Goal: Task Accomplishment & Management: Complete application form

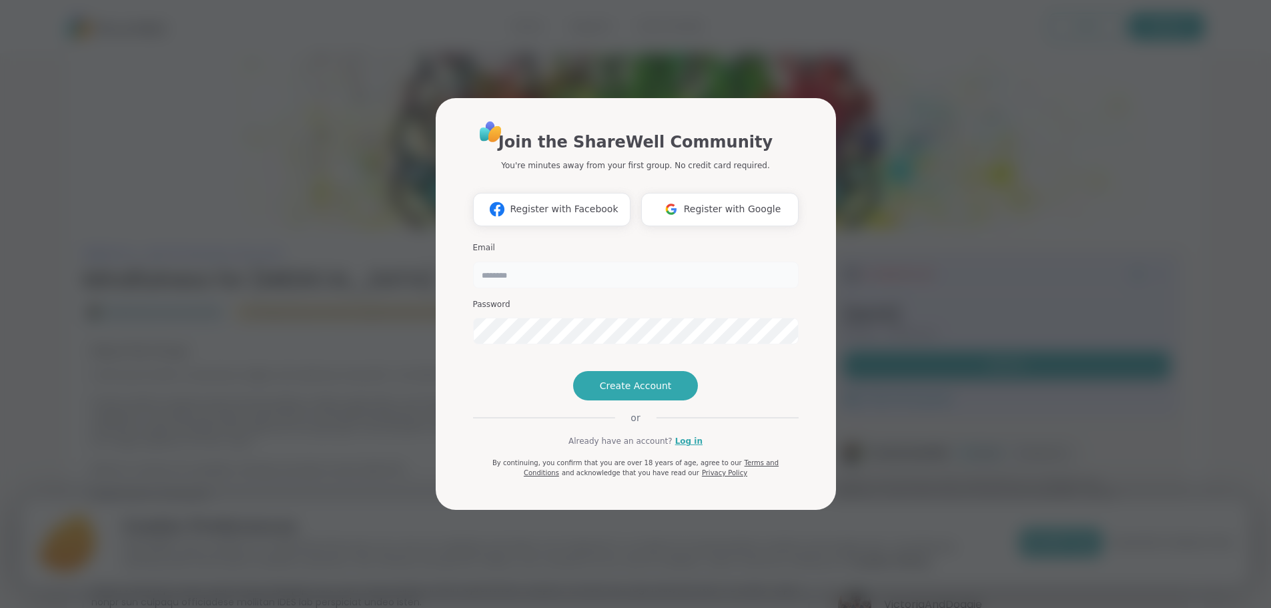
click at [526, 261] on input "email" at bounding box center [635, 274] width 325 height 27
type input "**********"
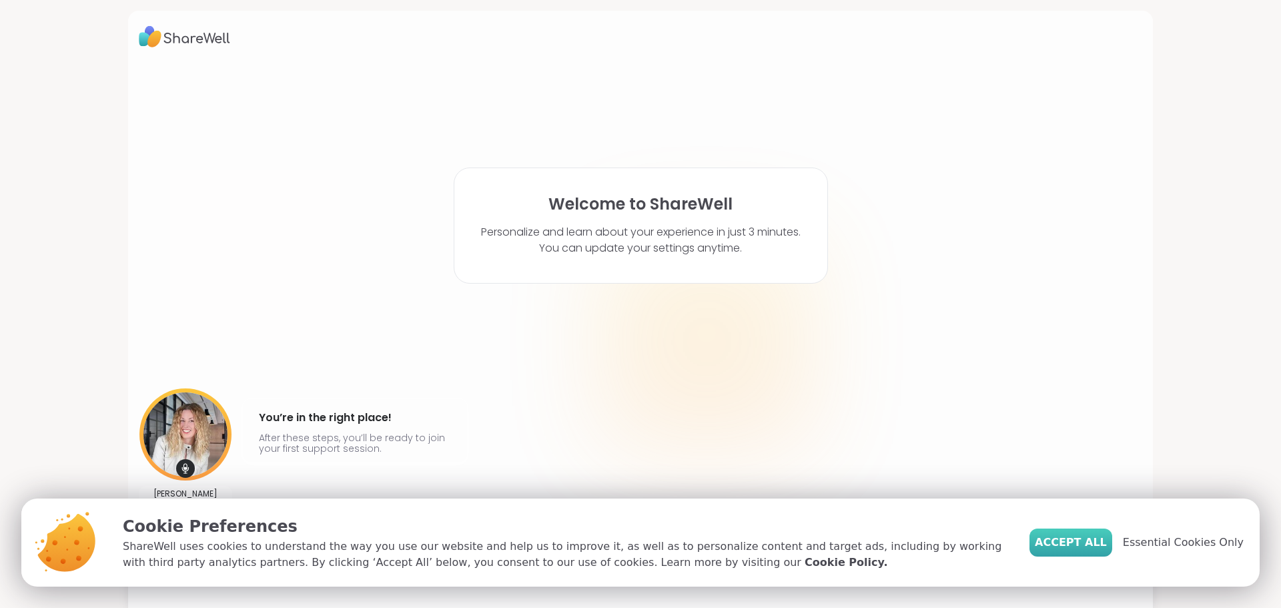
click at [1098, 546] on span "Accept All" at bounding box center [1070, 542] width 72 height 16
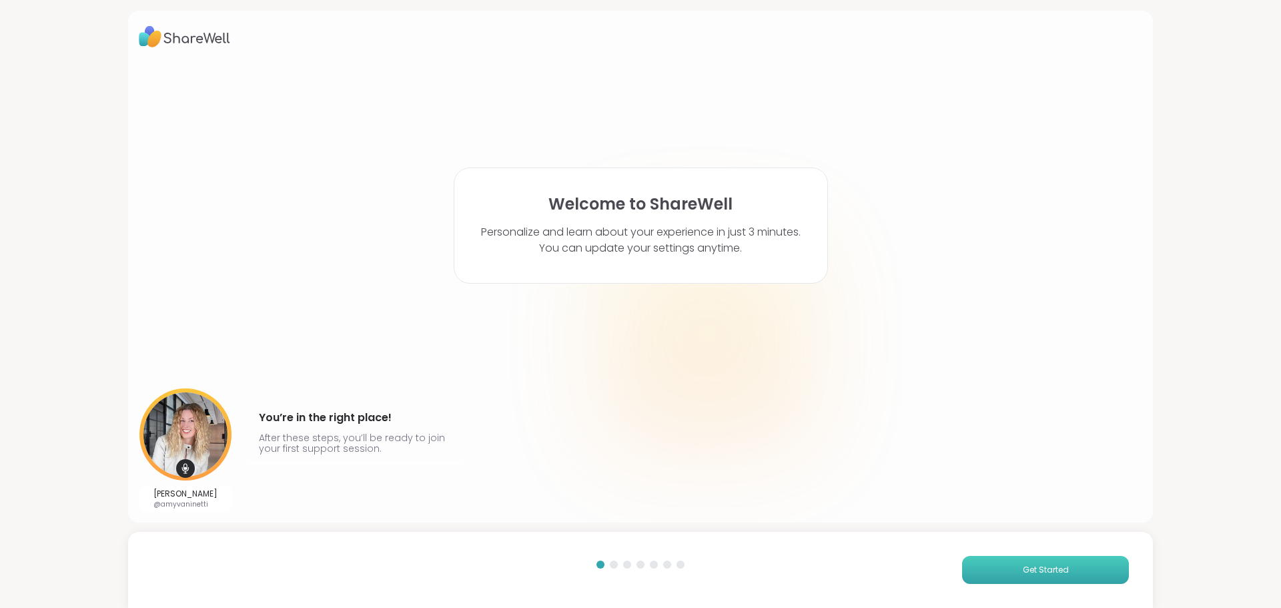
click at [999, 562] on button "Get Started" at bounding box center [1045, 570] width 167 height 28
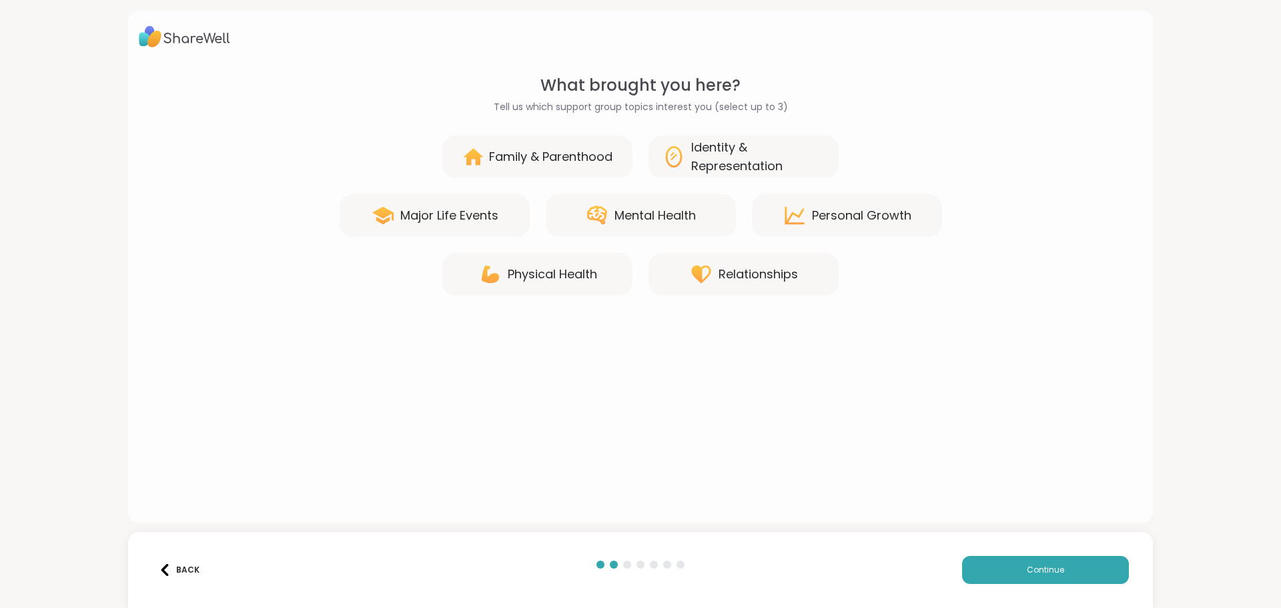
click at [658, 217] on div "Mental Health" at bounding box center [654, 215] width 81 height 19
click at [771, 139] on div "Identity & Representation" at bounding box center [758, 156] width 134 height 37
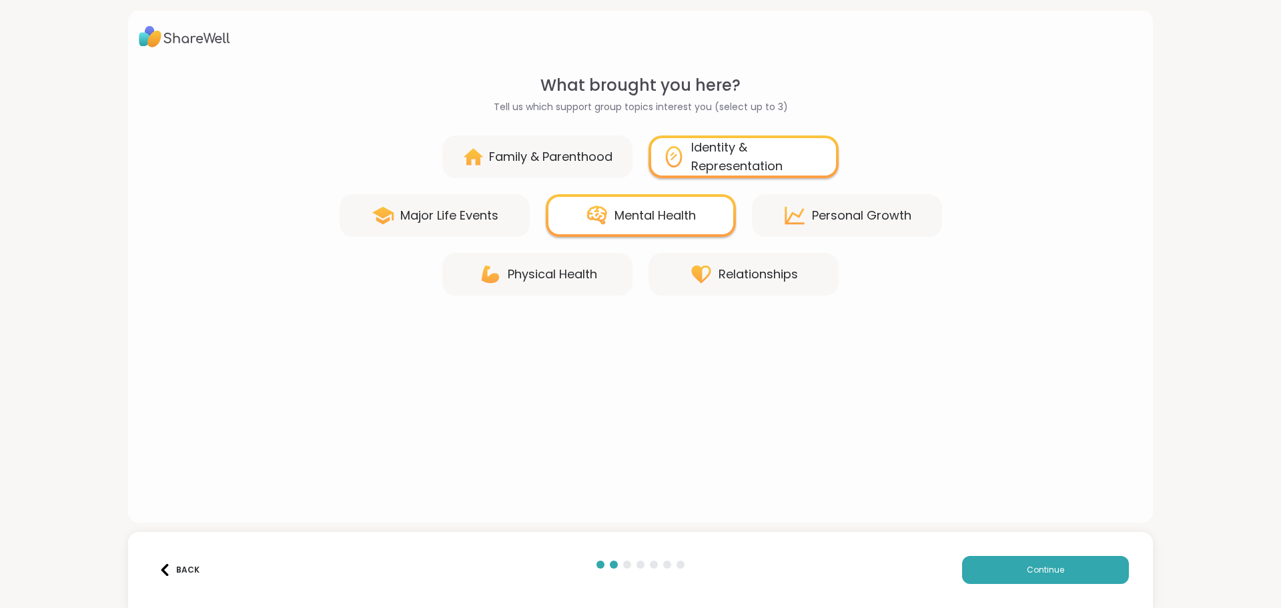
click at [825, 212] on div "Personal Growth" at bounding box center [861, 215] width 99 height 19
click at [997, 574] on button "Continue" at bounding box center [1045, 570] width 167 height 28
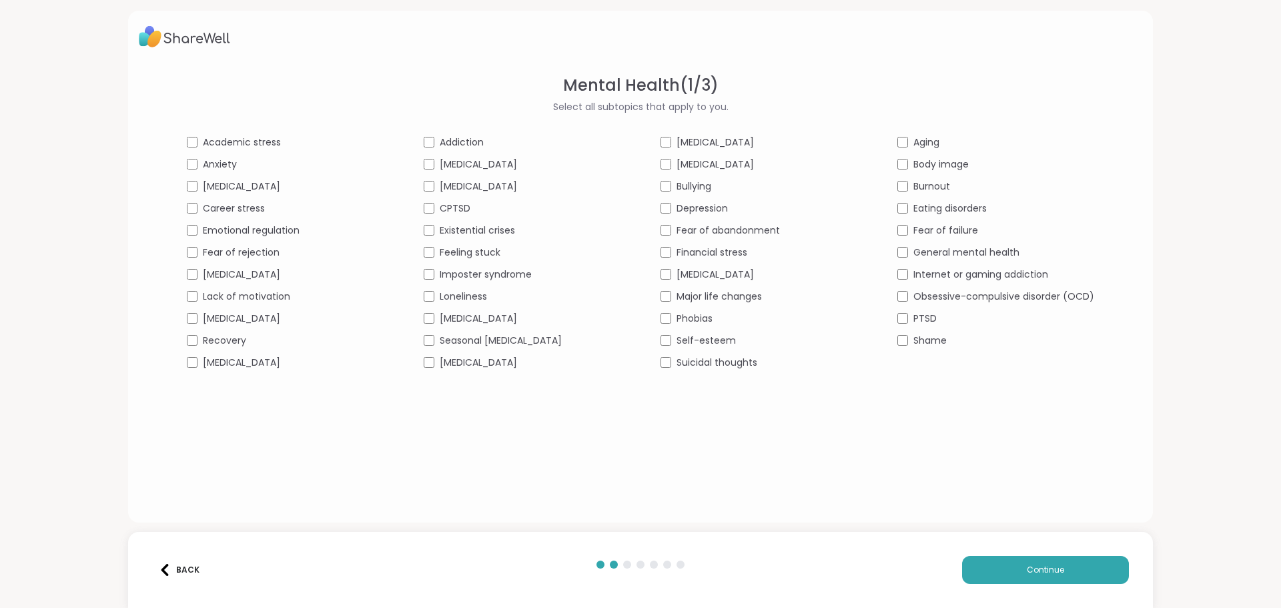
click at [213, 206] on span "Career stress" at bounding box center [234, 208] width 62 height 14
click at [1026, 574] on span "Continue" at bounding box center [1044, 570] width 37 height 12
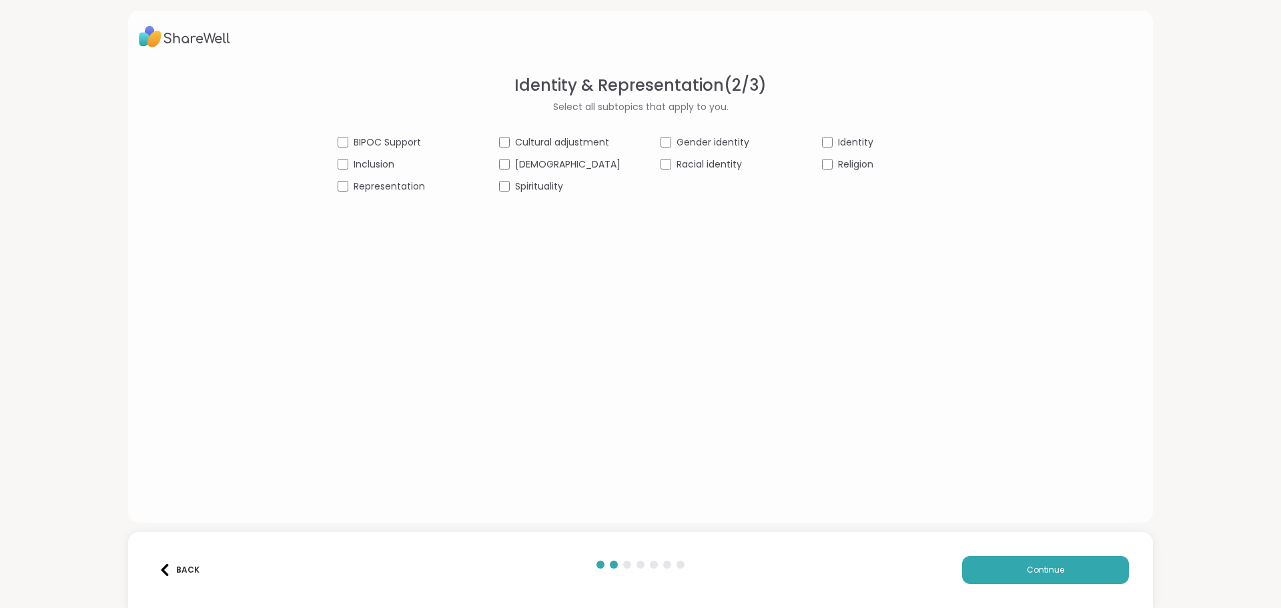
click at [822, 139] on div "Identity" at bounding box center [882, 142] width 121 height 14
click at [1026, 567] on span "Continue" at bounding box center [1044, 570] width 37 height 12
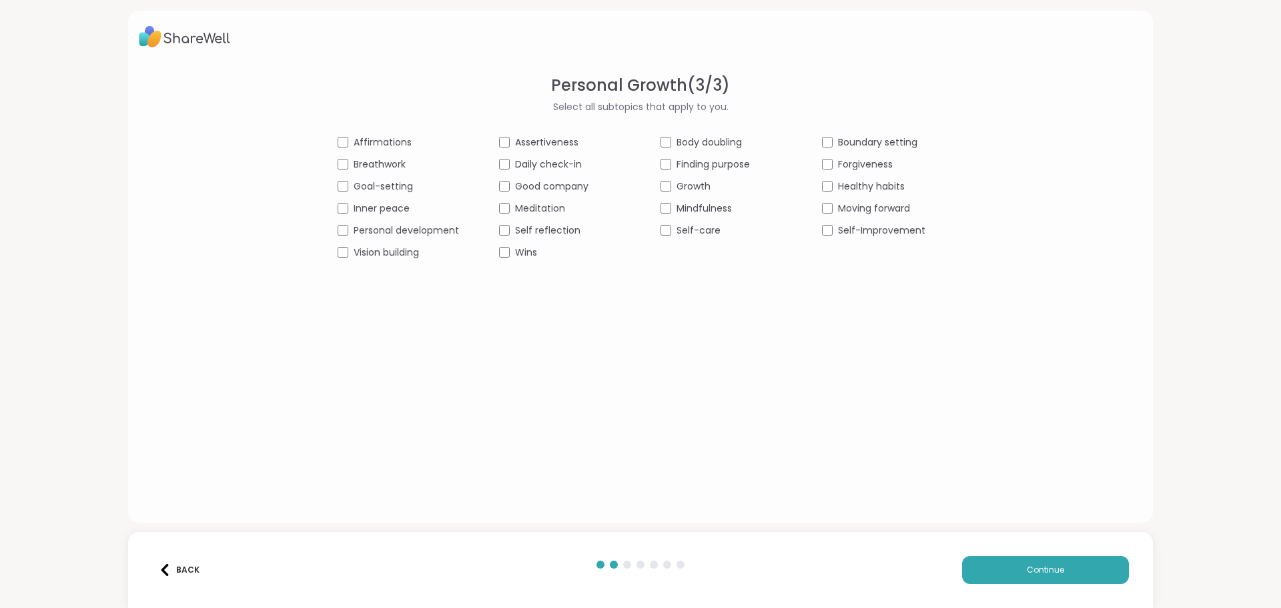
click at [356, 161] on span "Breathwork" at bounding box center [379, 164] width 52 height 14
click at [368, 185] on span "Goal-setting" at bounding box center [382, 186] width 59 height 14
click at [372, 211] on span "Inner peace" at bounding box center [381, 208] width 56 height 14
click at [379, 228] on span "Personal development" at bounding box center [405, 230] width 105 height 14
click at [533, 138] on span "Assertiveness" at bounding box center [546, 142] width 63 height 14
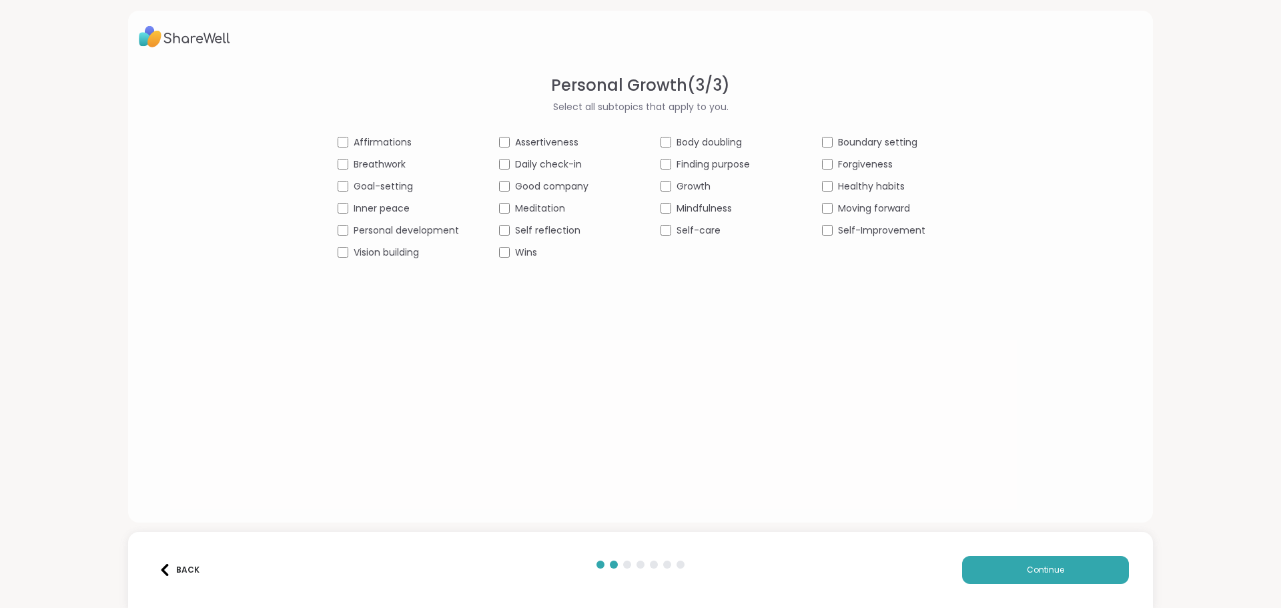
click at [692, 187] on span "Growth" at bounding box center [693, 186] width 34 height 14
click at [694, 208] on span "Mindfulness" at bounding box center [703, 208] width 55 height 14
click at [698, 229] on span "Self-care" at bounding box center [698, 230] width 44 height 14
click at [848, 141] on span "Boundary setting" at bounding box center [877, 142] width 79 height 14
click at [1004, 576] on button "Continue" at bounding box center [1045, 570] width 167 height 28
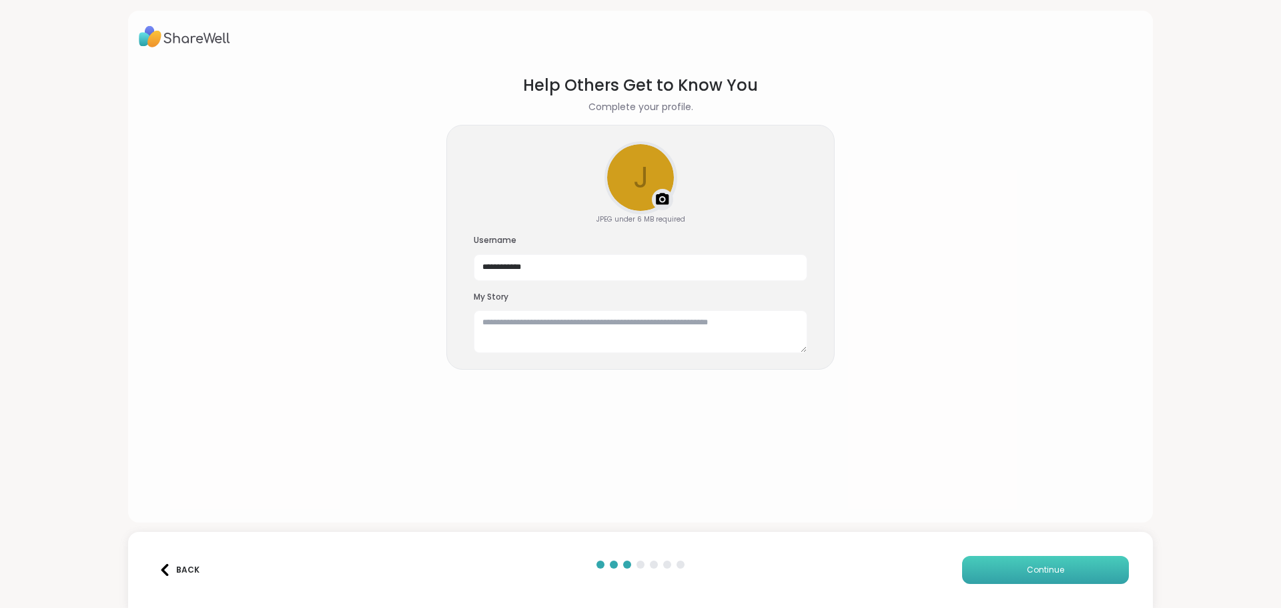
click at [1005, 570] on button "Continue" at bounding box center [1045, 570] width 167 height 28
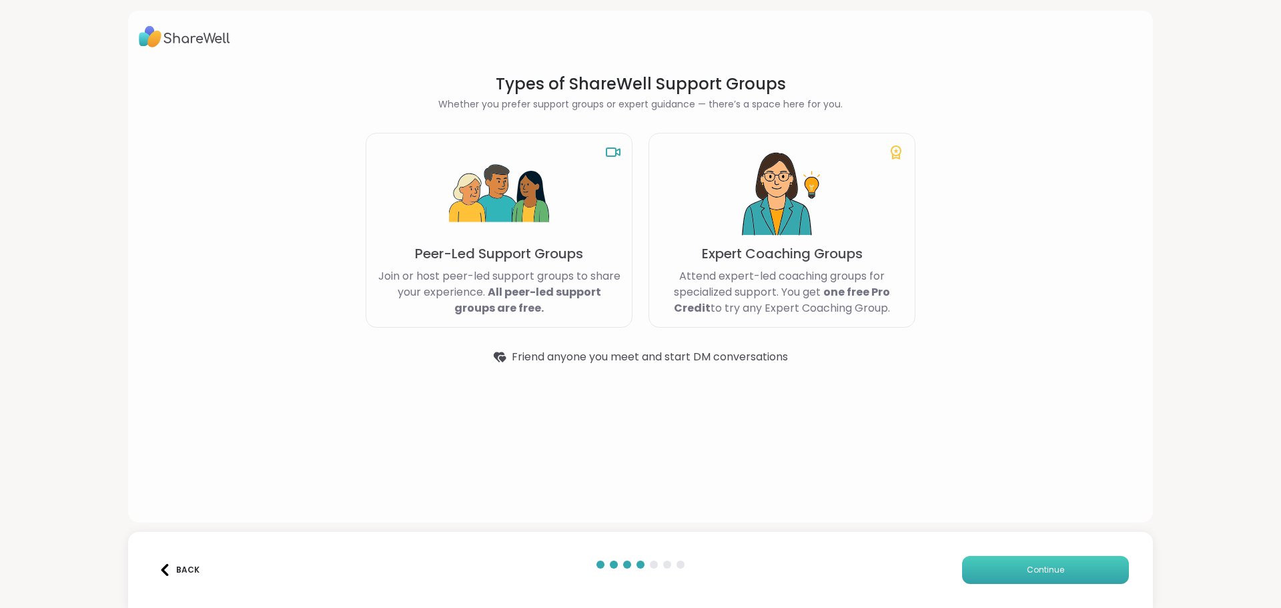
click at [1005, 570] on button "Continue" at bounding box center [1045, 570] width 167 height 28
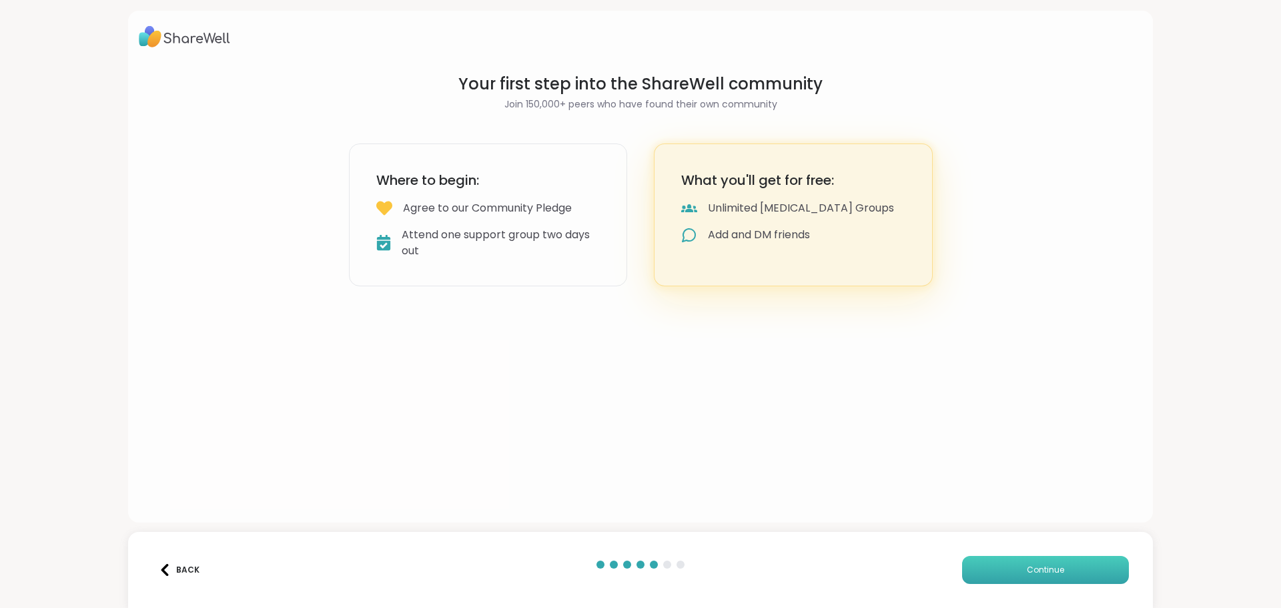
click at [1005, 570] on button "Continue" at bounding box center [1045, 570] width 167 height 28
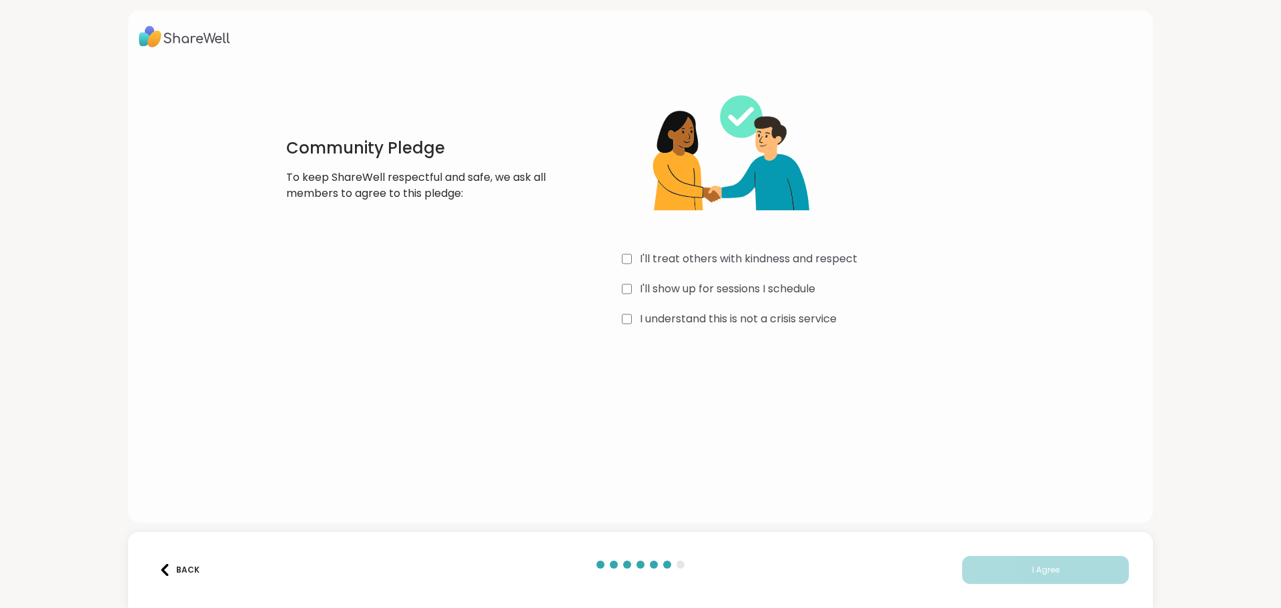
click at [686, 260] on label "I'll treat others with kindness and respect" at bounding box center [748, 259] width 217 height 16
click at [680, 288] on label "I'll show up for sessions I schedule" at bounding box center [727, 289] width 175 height 16
click at [688, 319] on label "I understand this is not a crisis service" at bounding box center [738, 319] width 197 height 16
click at [1049, 568] on span "I Agree" at bounding box center [1045, 570] width 27 height 12
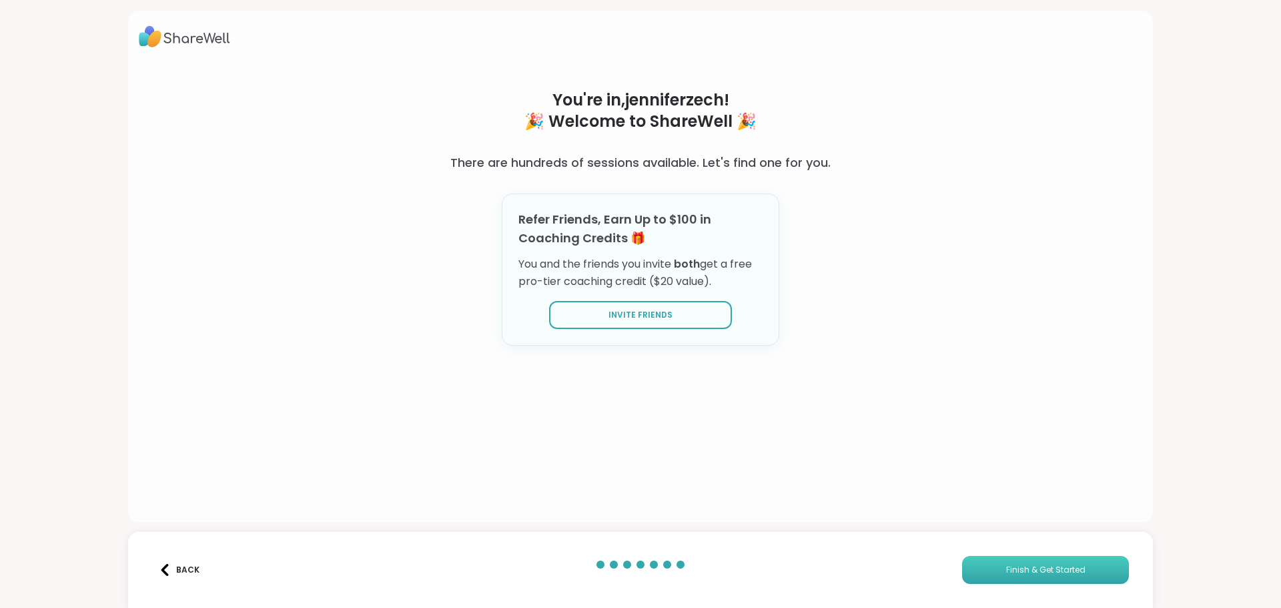
click at [977, 567] on button "Finish & Get Started" at bounding box center [1045, 570] width 167 height 28
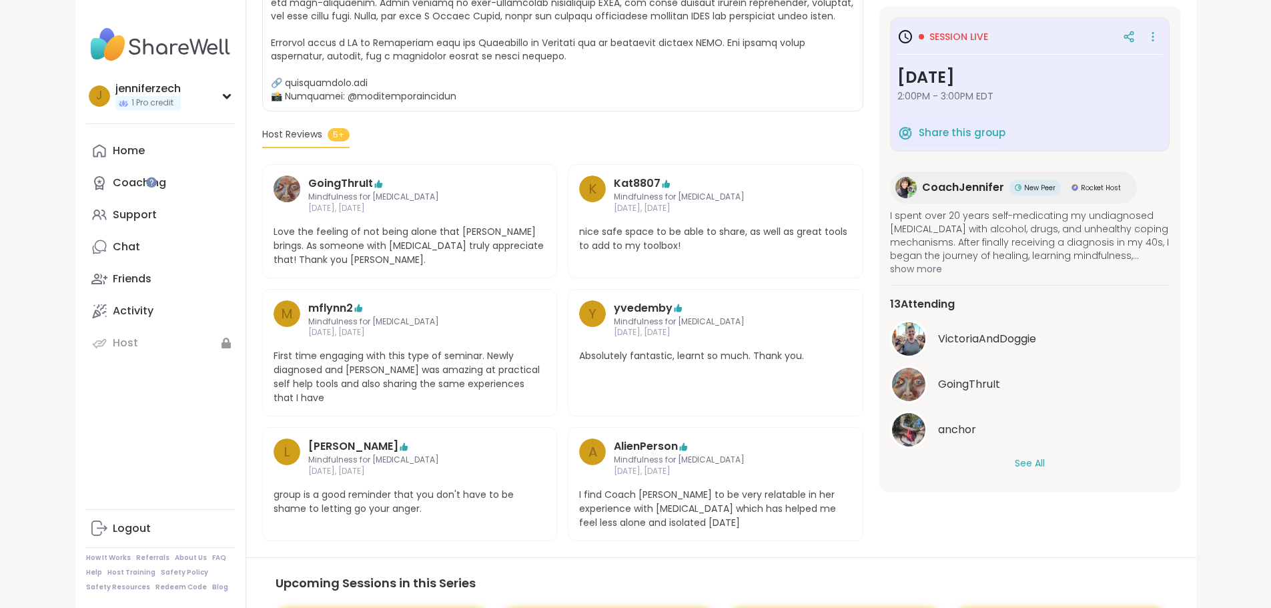
scroll to position [416, 0]
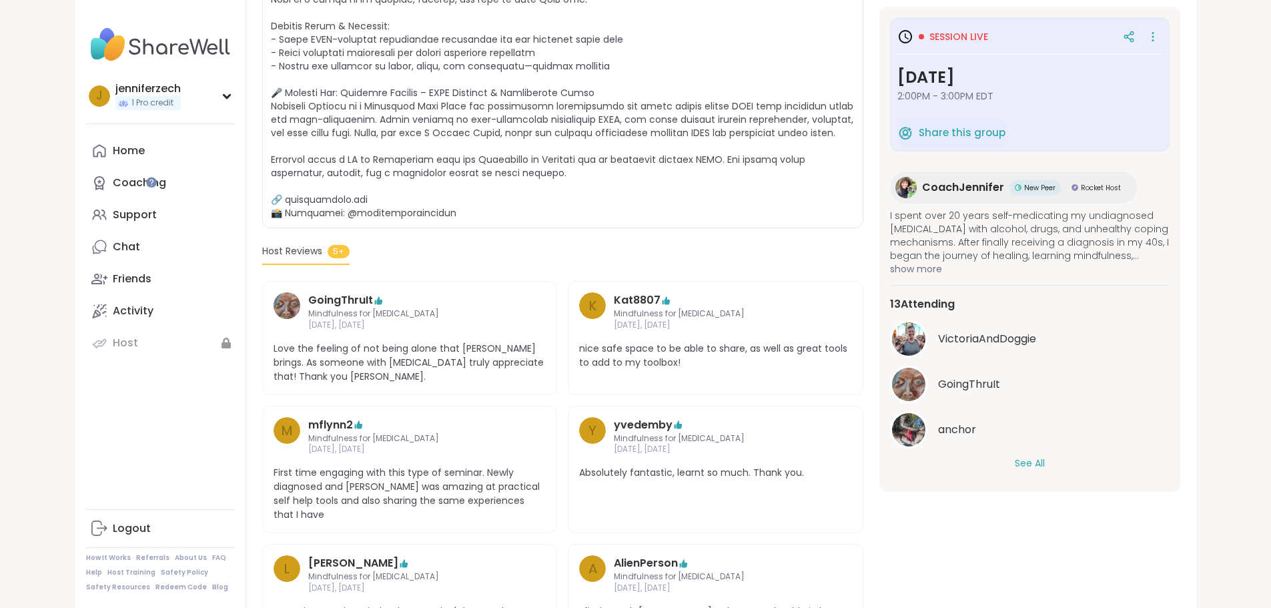
click at [966, 37] on span "Session live" at bounding box center [958, 36] width 59 height 13
click at [1159, 37] on icon at bounding box center [1152, 36] width 13 height 19
click at [988, 39] on span "Session live" at bounding box center [958, 36] width 59 height 13
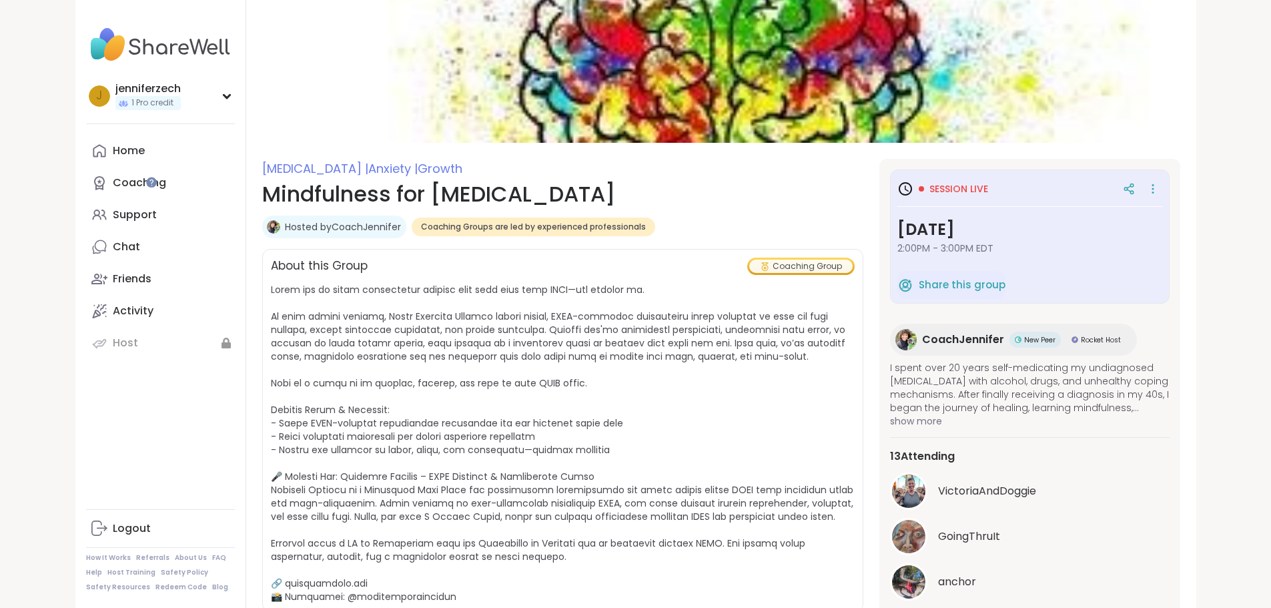
scroll to position [15, 0]
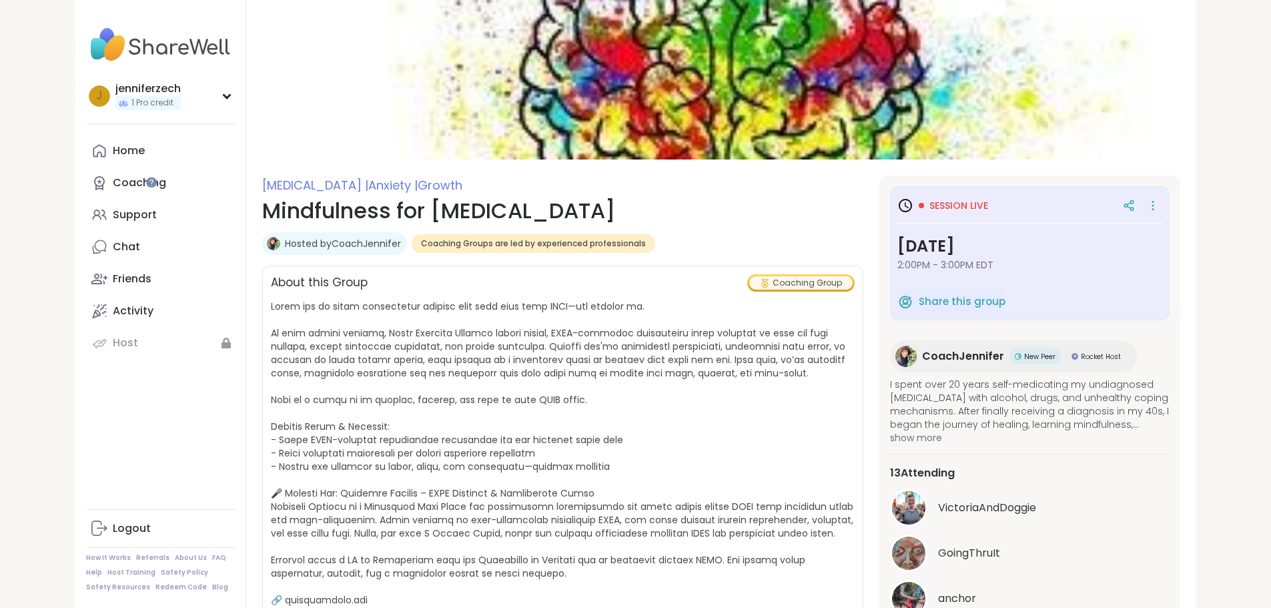
click at [814, 285] on div "Coaching Group" at bounding box center [800, 282] width 103 height 13
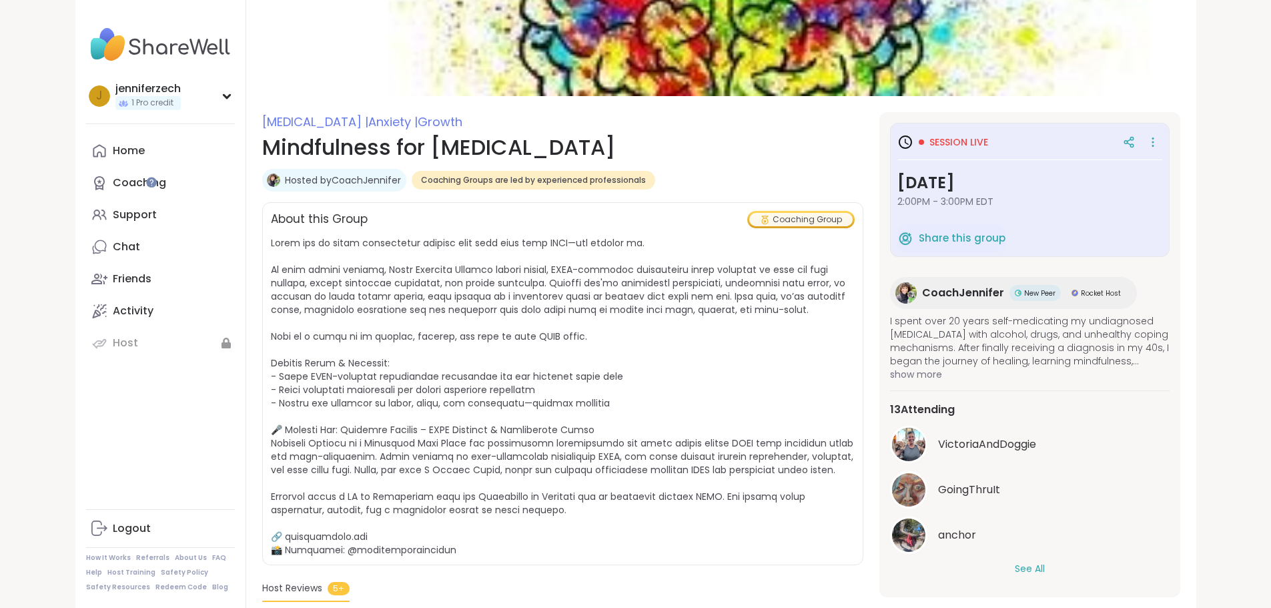
scroll to position [215, 0]
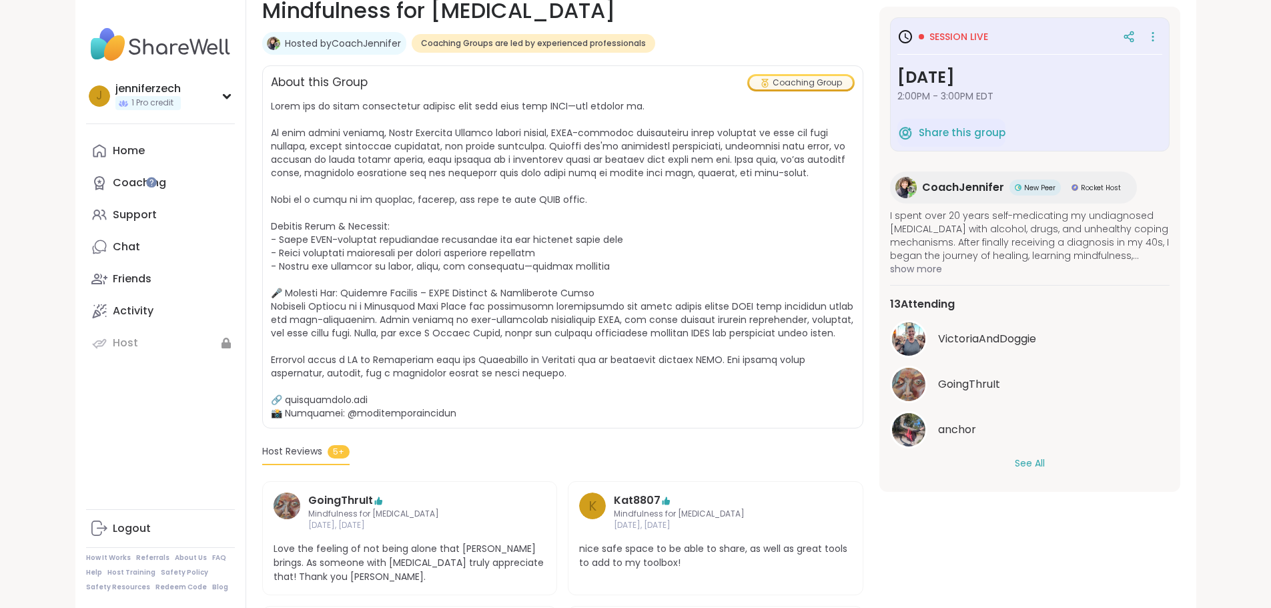
click at [1044, 460] on button "See All" at bounding box center [1029, 463] width 30 height 14
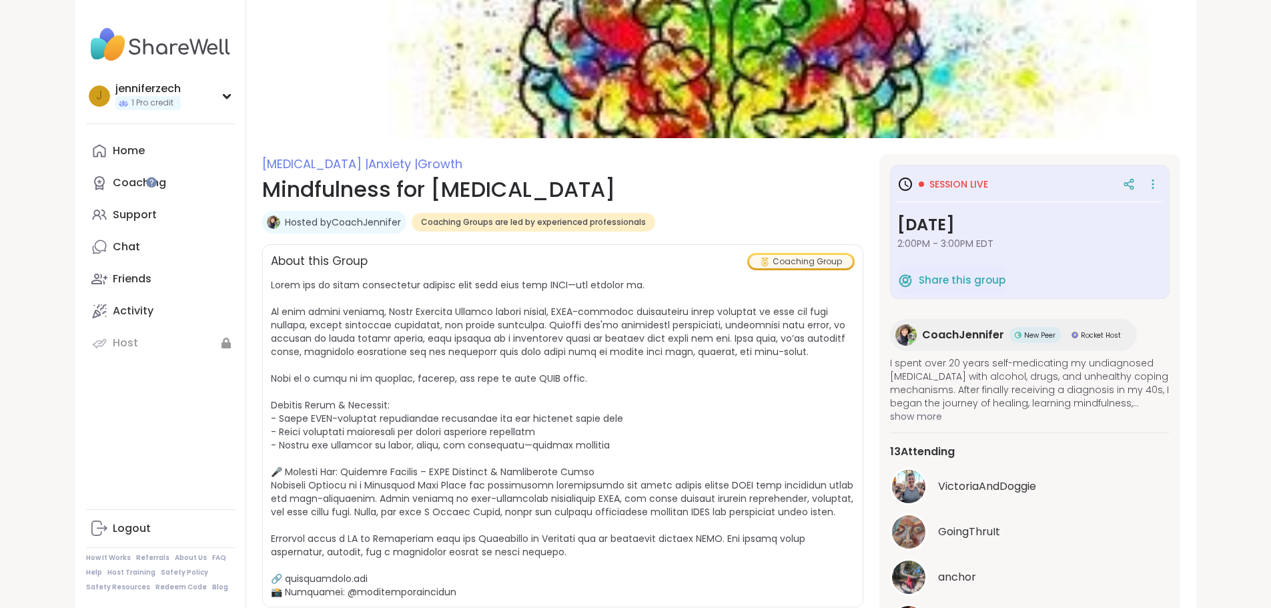
scroll to position [0, 0]
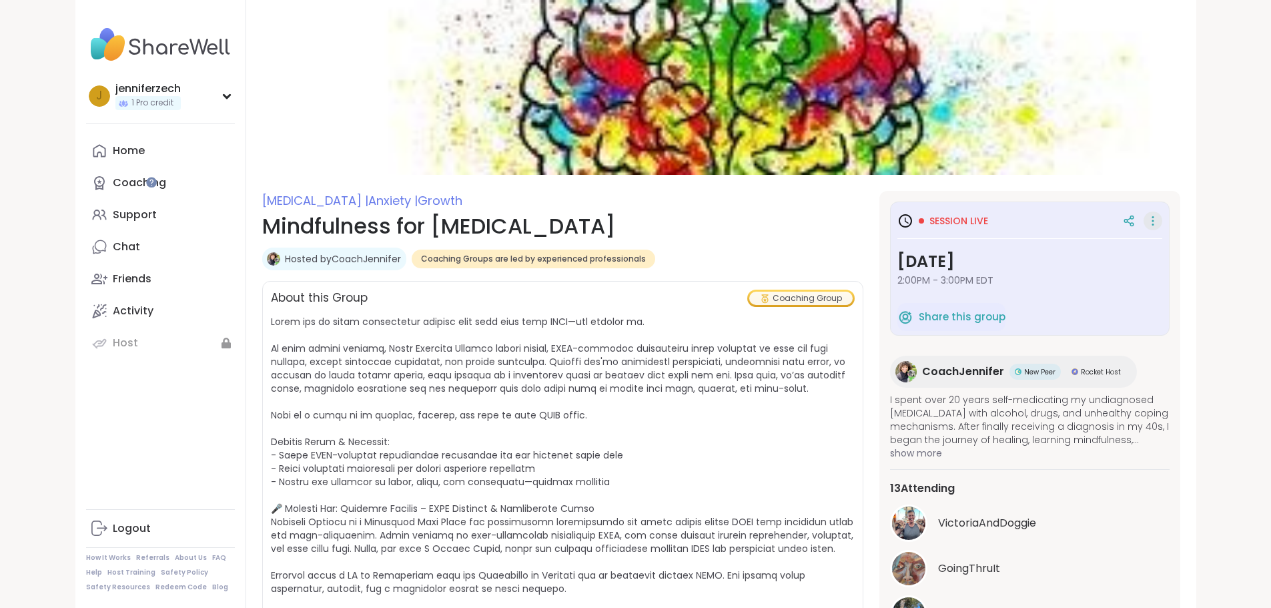
click at [1153, 217] on icon at bounding box center [1152, 217] width 1 height 1
click at [157, 95] on div "j jenniferzech 1 Pro credit" at bounding box center [160, 96] width 149 height 34
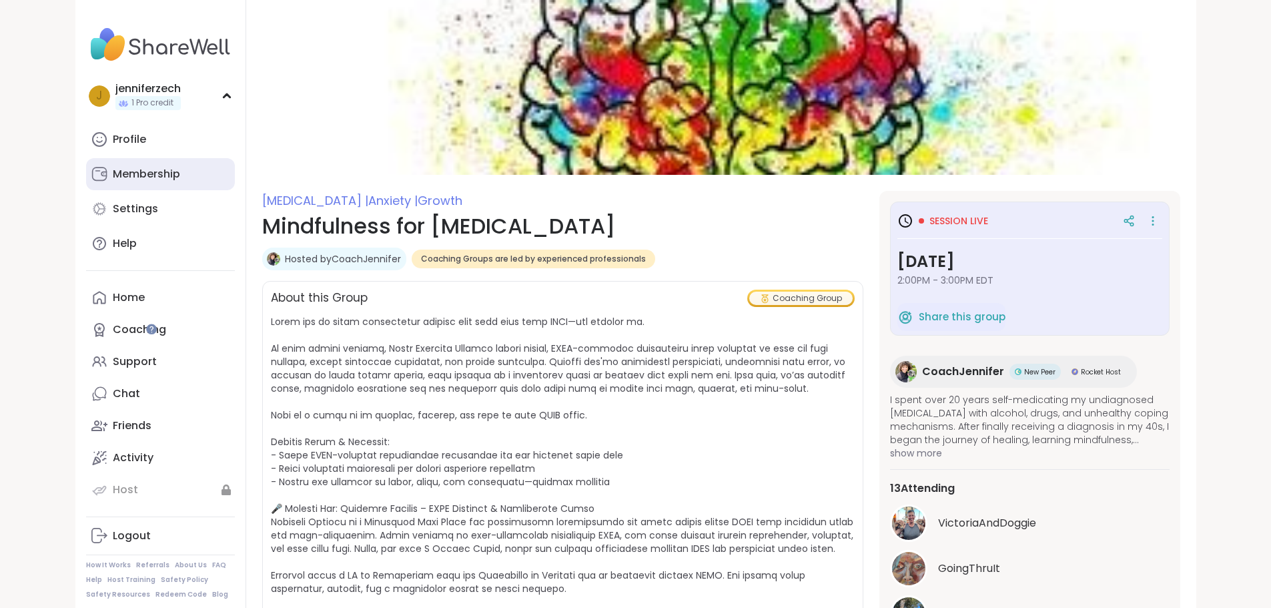
click at [113, 171] on div "Membership" at bounding box center [146, 174] width 67 height 15
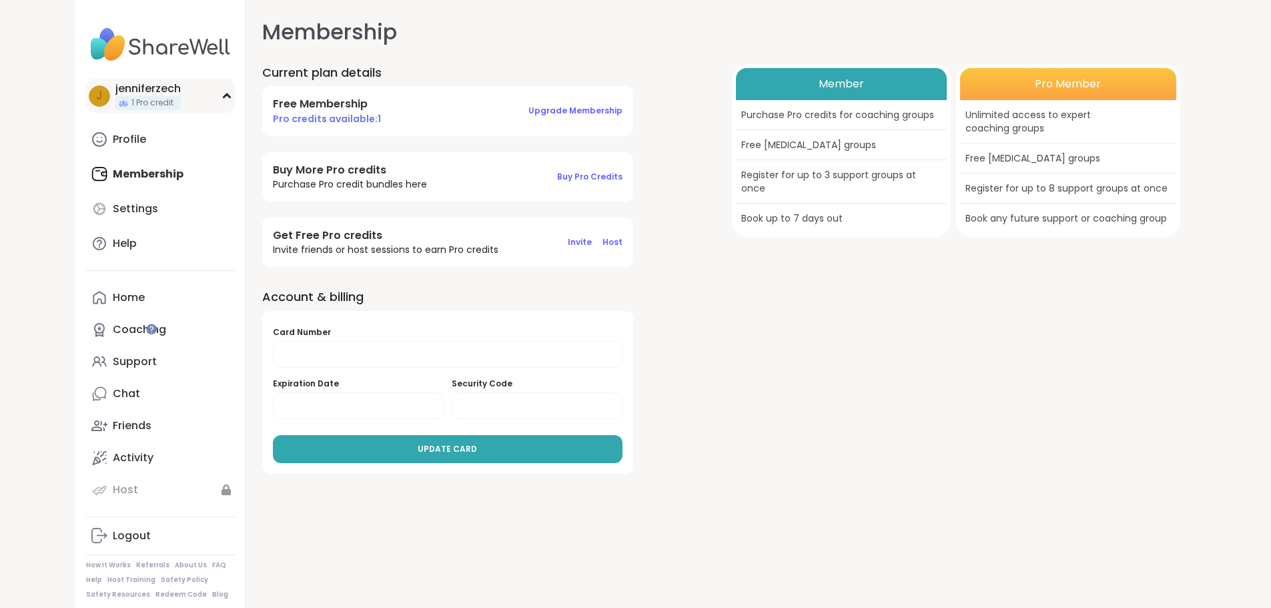
click at [150, 89] on div "j jenniferzech 1 Pro credit" at bounding box center [160, 96] width 149 height 34
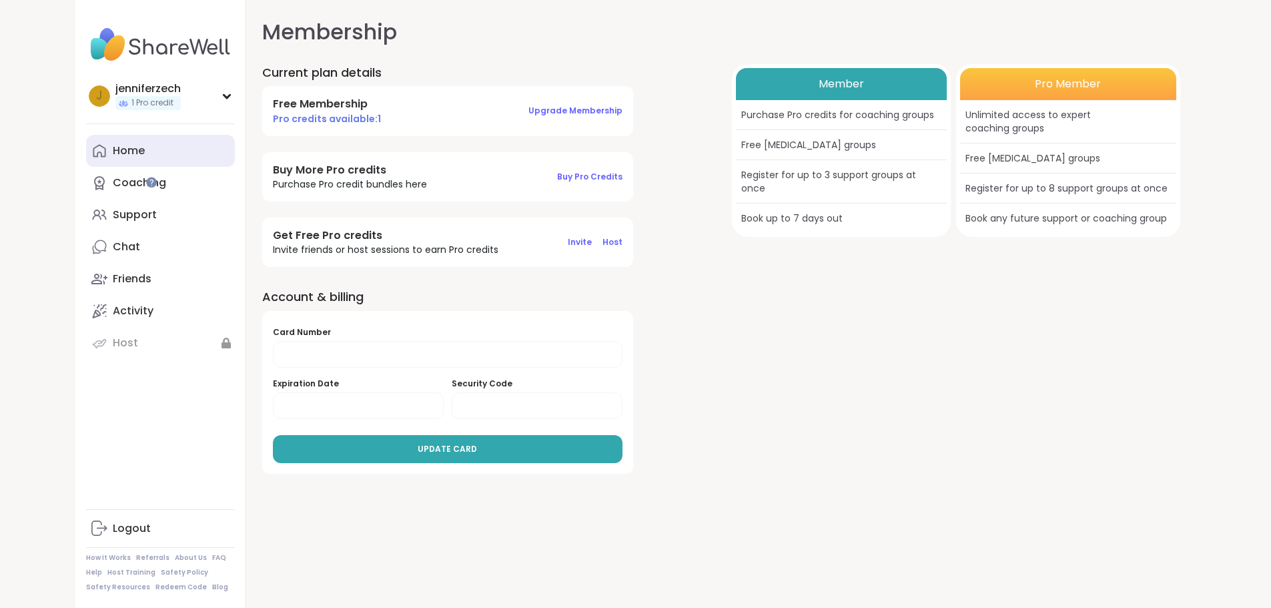
click at [113, 150] on div "Home" at bounding box center [129, 150] width 32 height 15
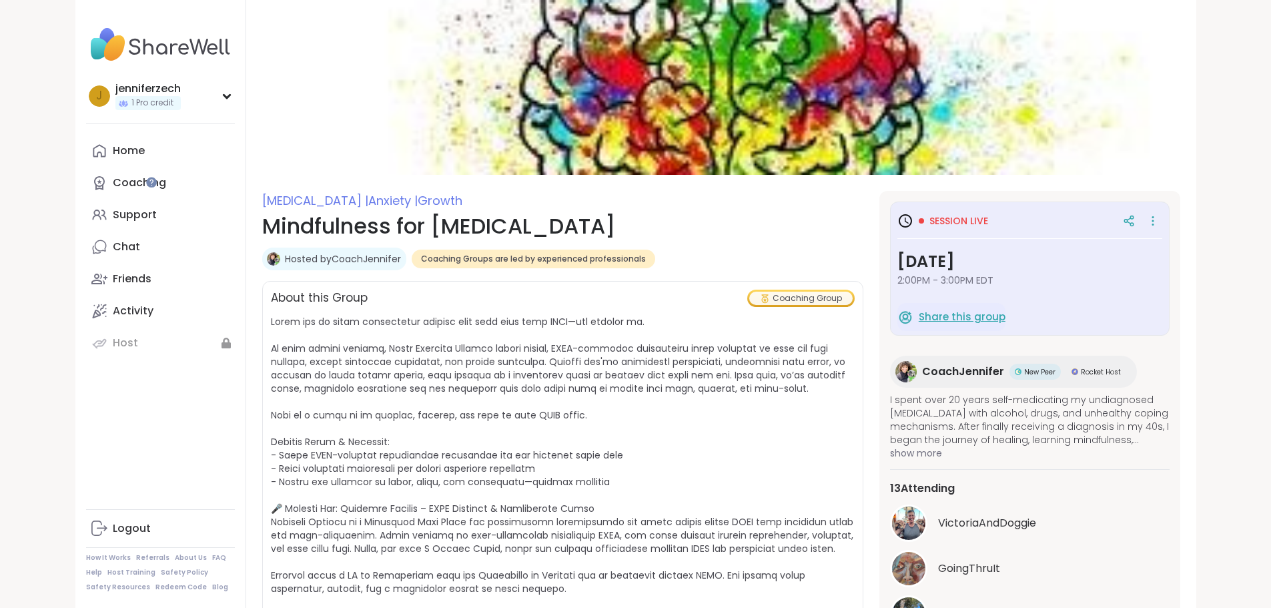
click at [957, 316] on span "Share this group" at bounding box center [961, 316] width 87 height 15
click at [980, 221] on span "Session live" at bounding box center [958, 220] width 59 height 13
click at [1135, 220] on icon at bounding box center [1129, 221] width 12 height 12
click at [86, 41] on img at bounding box center [160, 44] width 149 height 47
